Goal: Information Seeking & Learning: Learn about a topic

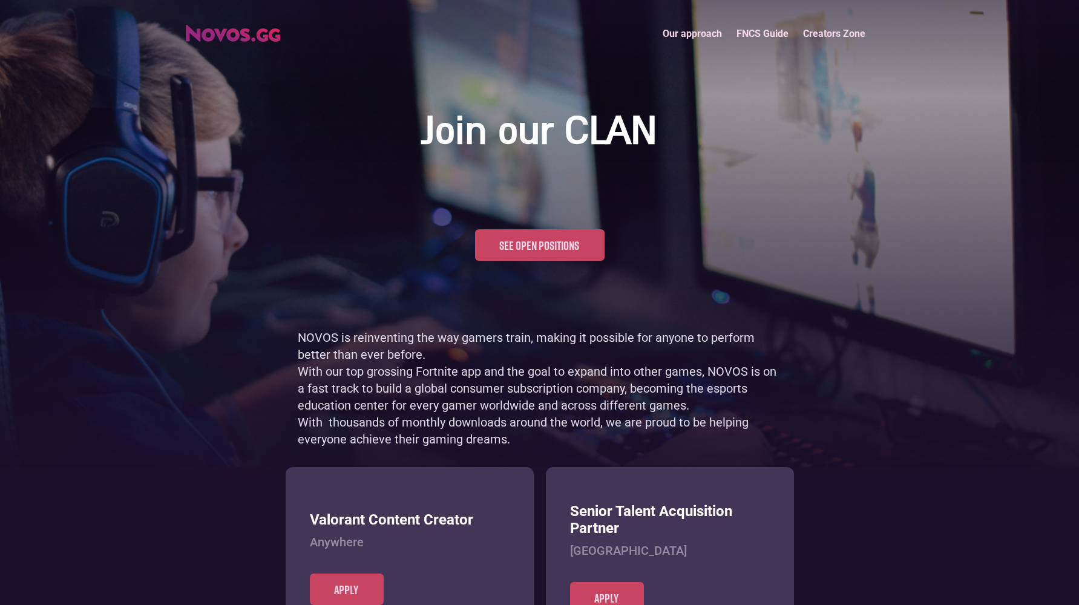
scroll to position [589, 0]
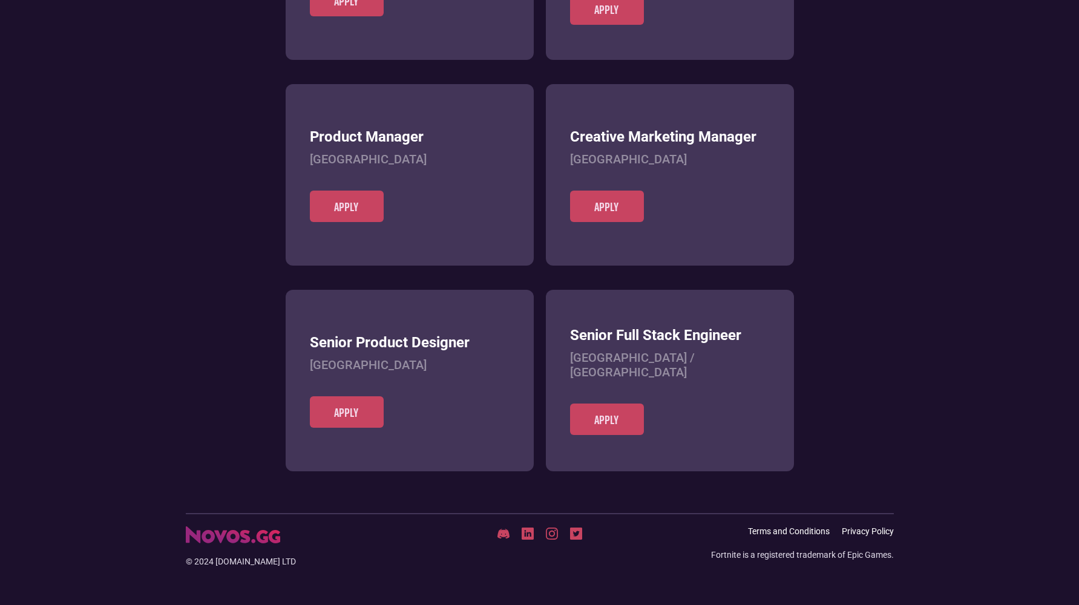
scroll to position [467, 0]
